Goal: Information Seeking & Learning: Check status

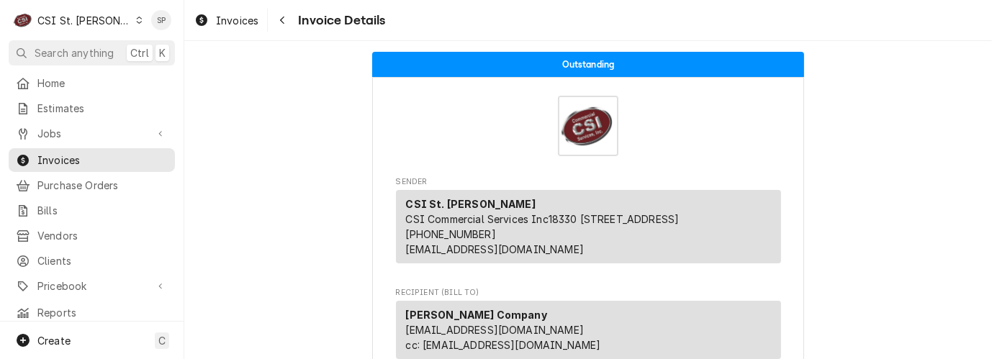
click at [135, 24] on div "Dynamic Content Wrapper" at bounding box center [139, 20] width 8 height 10
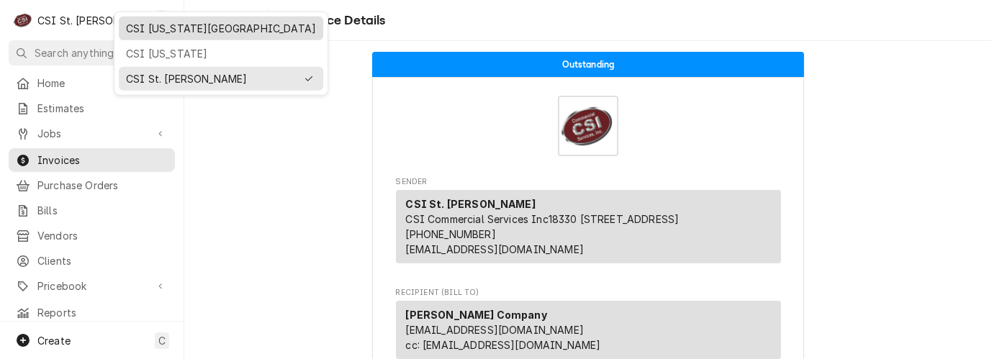
click at [143, 29] on div "CSI [US_STATE][GEOGRAPHIC_DATA]" at bounding box center [221, 28] width 190 height 15
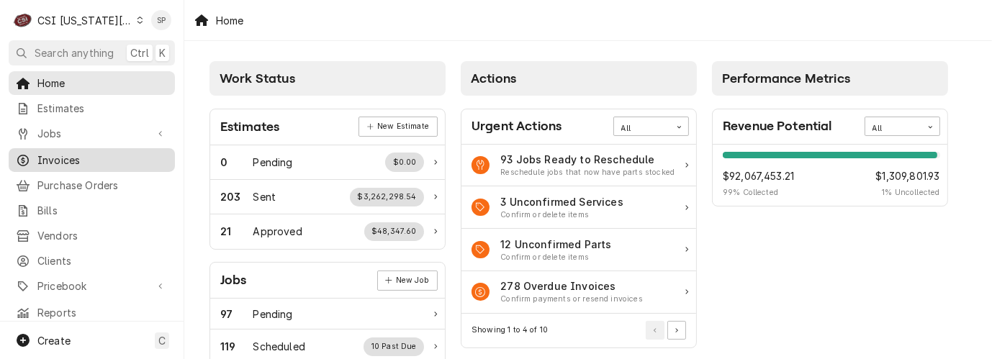
click at [119, 158] on span "Invoices" at bounding box center [102, 160] width 130 height 15
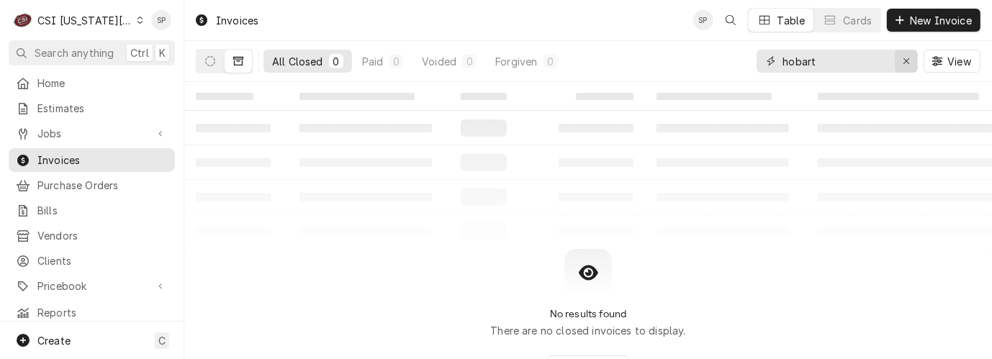
click at [908, 61] on icon "Erase input" at bounding box center [907, 61] width 8 height 10
type input "303524"
click at [235, 60] on icon "Dynamic Content Wrapper" at bounding box center [238, 61] width 10 height 10
click at [212, 57] on icon "Dynamic Content Wrapper" at bounding box center [210, 61] width 10 height 10
